Goal: Transaction & Acquisition: Purchase product/service

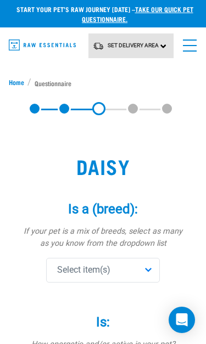
click at [144, 271] on div "Select item(s)" at bounding box center [102, 270] width 113 height 25
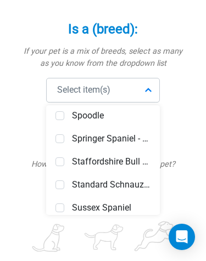
scroll to position [4148, 0]
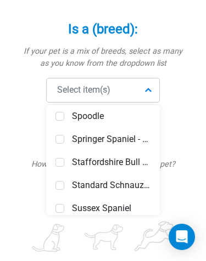
click at [59, 118] on span at bounding box center [59, 116] width 9 height 9
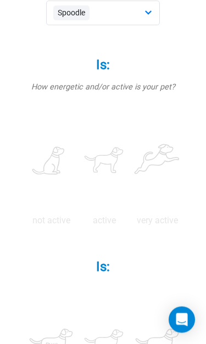
scroll to position [258, 0]
click at [128, 161] on label at bounding box center [103, 159] width 49 height 93
click at [77, 223] on input "radio" at bounding box center [77, 223] width 0 height 0
radio input "true"
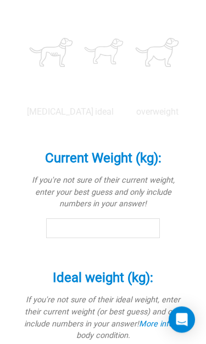
scroll to position [548, 0]
click at [128, 99] on label at bounding box center [103, 51] width 49 height 93
click at [77, 115] on input "radio" at bounding box center [77, 115] width 0 height 0
radio input "true"
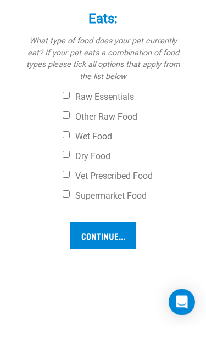
type input "8.8"
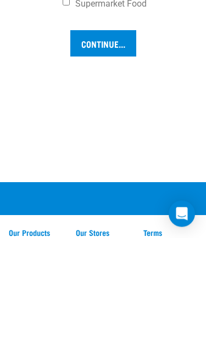
type input "8.8"
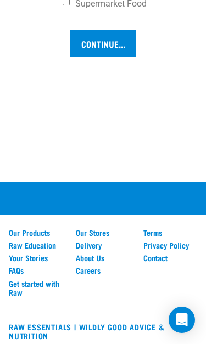
checkbox input "true"
click at [65, 5] on input "Supermarket Food" at bounding box center [65, 1] width 7 height 7
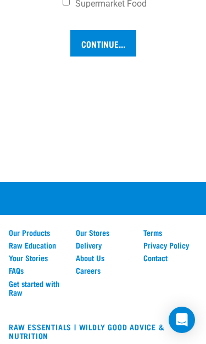
checkbox input "true"
click at [106, 56] on input "Continue..." at bounding box center [103, 43] width 66 height 26
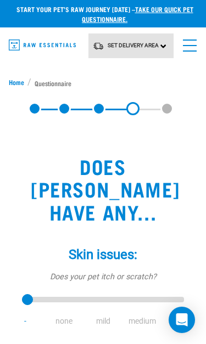
click at [102, 315] on li "mild" at bounding box center [102, 321] width 39 height 12
type input "2"
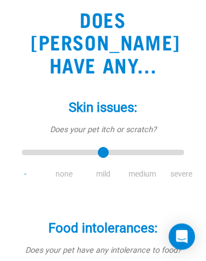
scroll to position [147, 0]
select select "no"
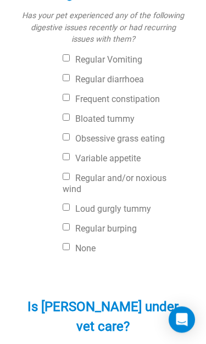
scroll to position [493, 0]
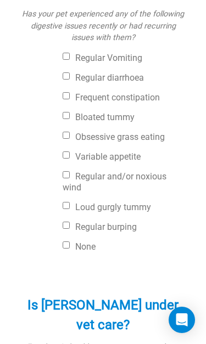
click at [67, 241] on input "None" at bounding box center [65, 244] width 7 height 7
checkbox input "true"
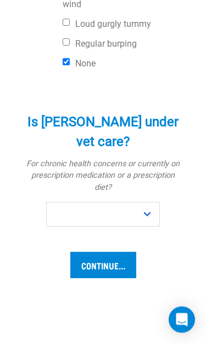
scroll to position [676, 0]
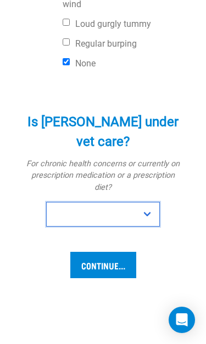
click at [145, 202] on select "No Yes" at bounding box center [102, 214] width 113 height 25
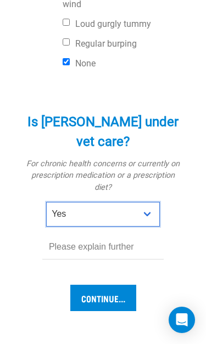
click at [150, 202] on select "No Yes" at bounding box center [102, 214] width 113 height 25
select select "no"
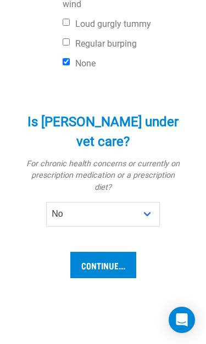
click at [95, 252] on input "Continue..." at bounding box center [103, 265] width 66 height 26
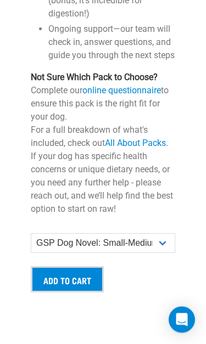
scroll to position [1547, 0]
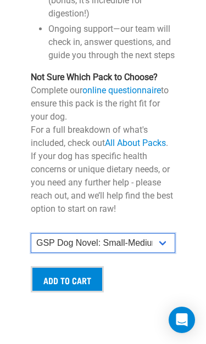
click at [161, 233] on select "GSP Dog Novel: Small GSP Dog Novel: Small-Medium GSP Dog Novel: Medium-Large" at bounding box center [103, 243] width 144 height 20
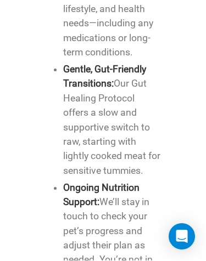
scroll to position [2226, 0]
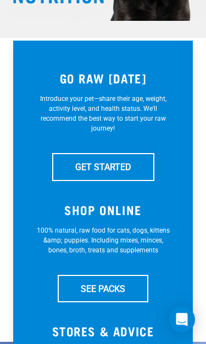
scroll to position [154, 0]
click at [105, 289] on link "SEE PACKS" at bounding box center [103, 288] width 90 height 27
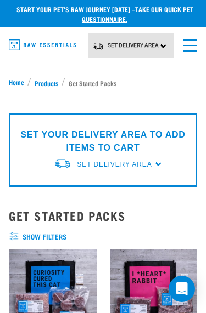
click at [151, 159] on link "Set Delivery Area" at bounding box center [114, 164] width 75 height 10
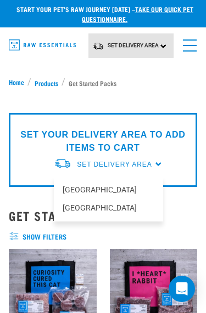
click at [69, 212] on link "[GEOGRAPHIC_DATA]" at bounding box center [108, 208] width 109 height 18
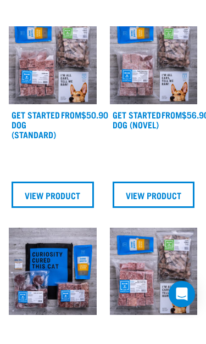
scroll to position [373, 0]
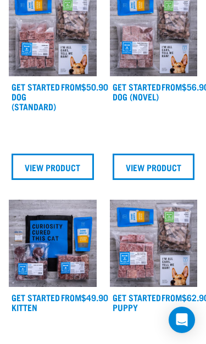
click at [50, 166] on link "View Product" at bounding box center [53, 166] width 82 height 26
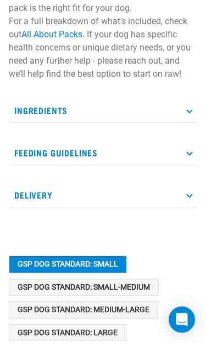
scroll to position [721, 0]
click at [69, 165] on p "Feeding Guidelines" at bounding box center [103, 152] width 188 height 25
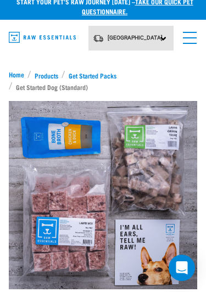
scroll to position [0, 0]
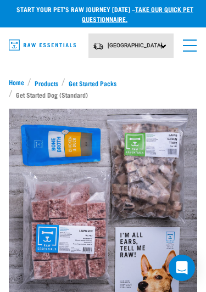
click at [192, 49] on link "menu" at bounding box center [187, 43] width 20 height 20
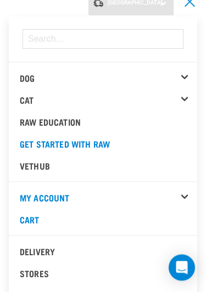
scroll to position [38, 0]
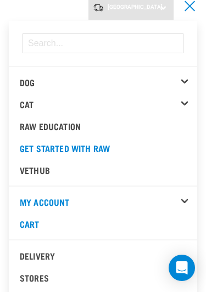
click at [29, 83] on link "Dog" at bounding box center [27, 81] width 15 height 5
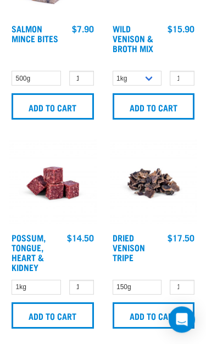
scroll to position [224, 0]
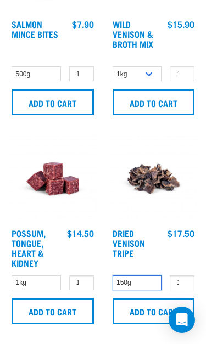
click at [134, 283] on select "150g" at bounding box center [136, 282] width 49 height 15
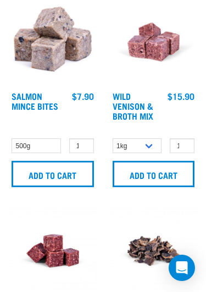
scroll to position [150, 0]
